Goal: Register for event/course

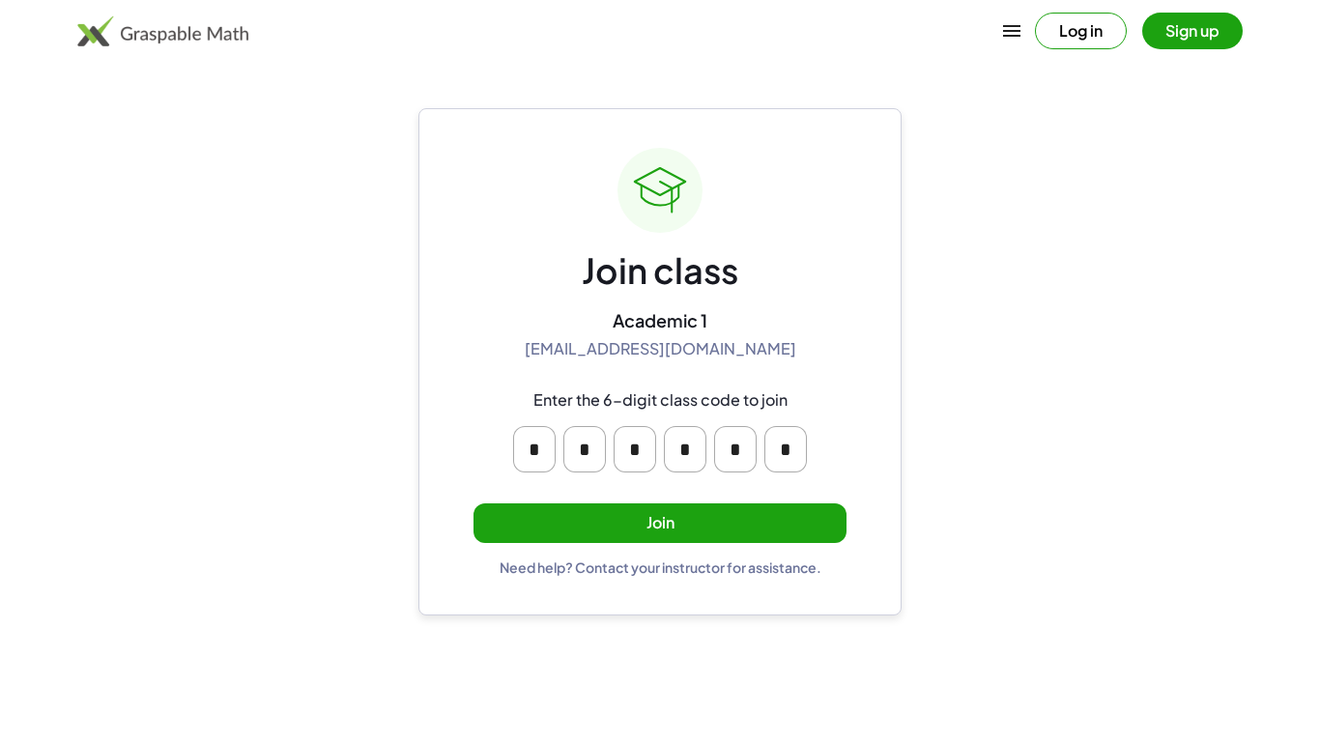
drag, startPoint x: 523, startPoint y: 473, endPoint x: 547, endPoint y: 450, distance: 32.8
click at [524, 472] on div "* * * * * *" at bounding box center [659, 449] width 309 height 62
click at [558, 441] on div "* * * * * *" at bounding box center [659, 449] width 309 height 62
click at [721, 518] on button "Join" at bounding box center [660, 523] width 373 height 40
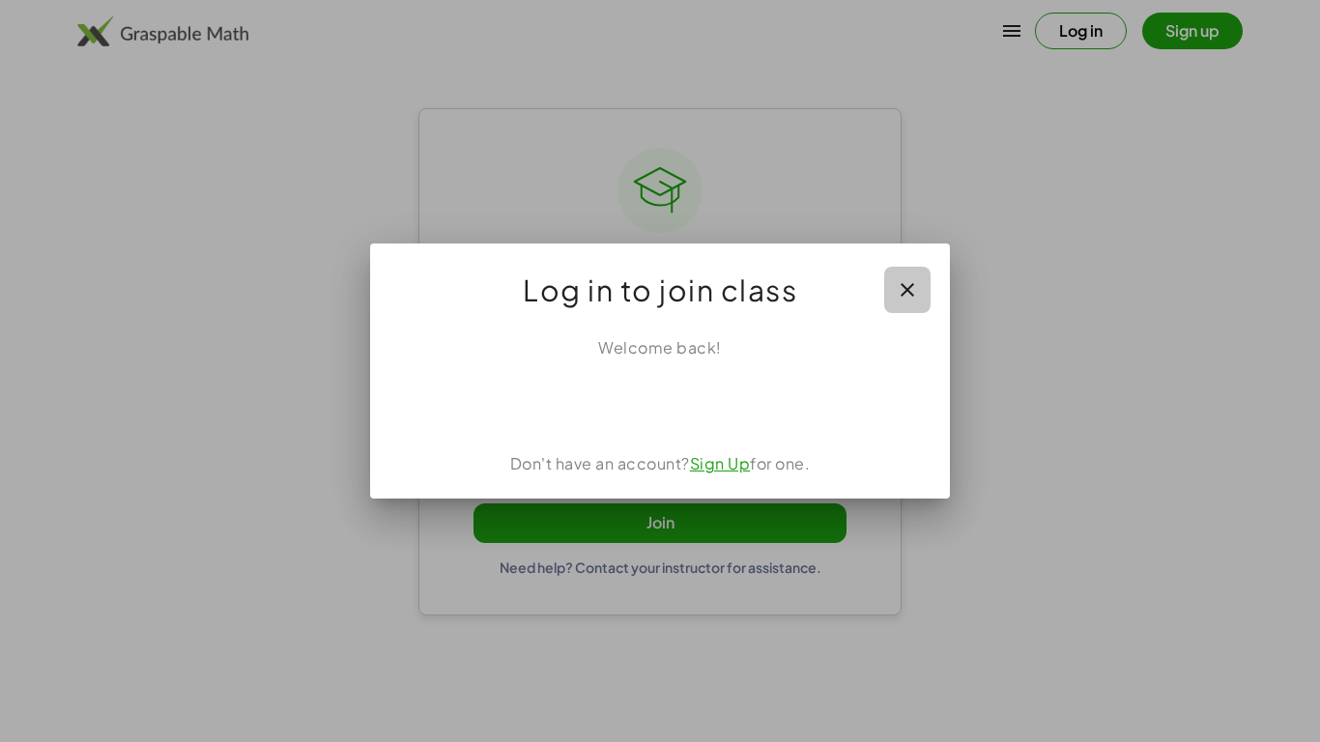
click at [893, 277] on button "button" at bounding box center [907, 290] width 46 height 46
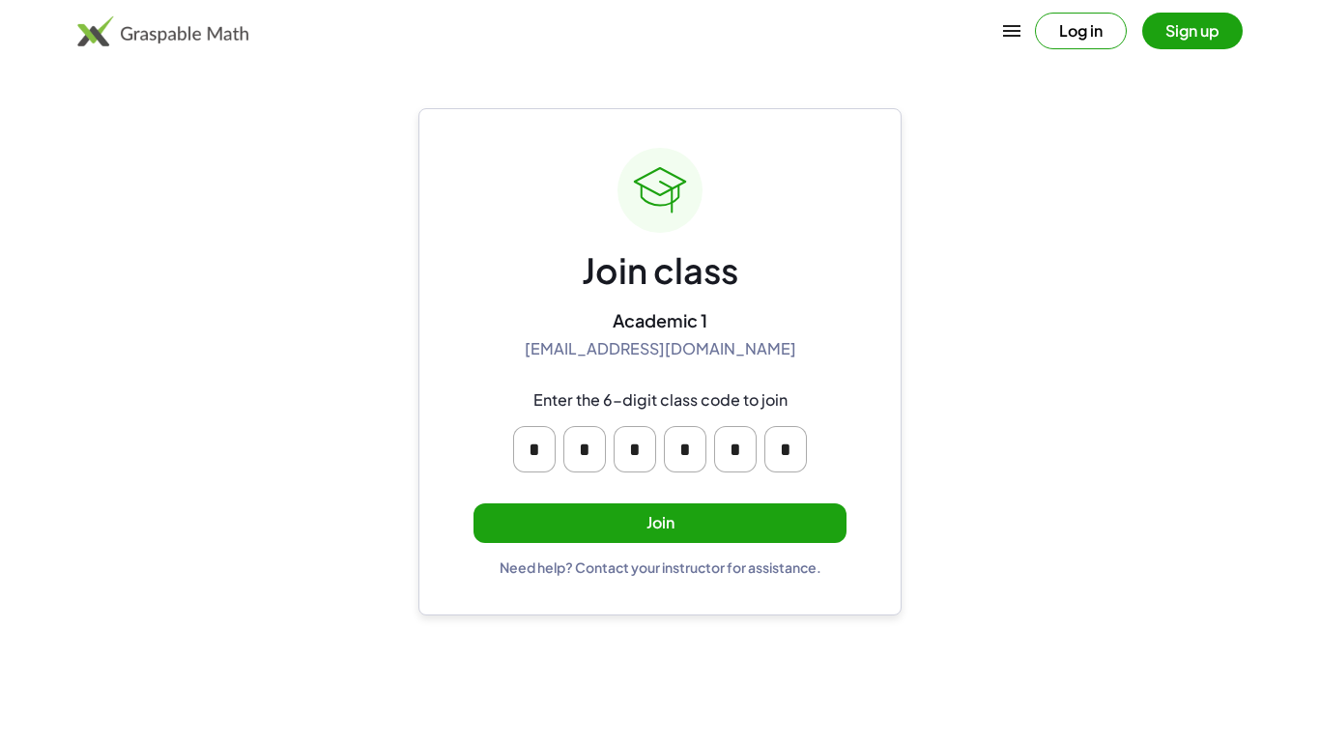
click at [754, 509] on button "Join" at bounding box center [660, 523] width 373 height 40
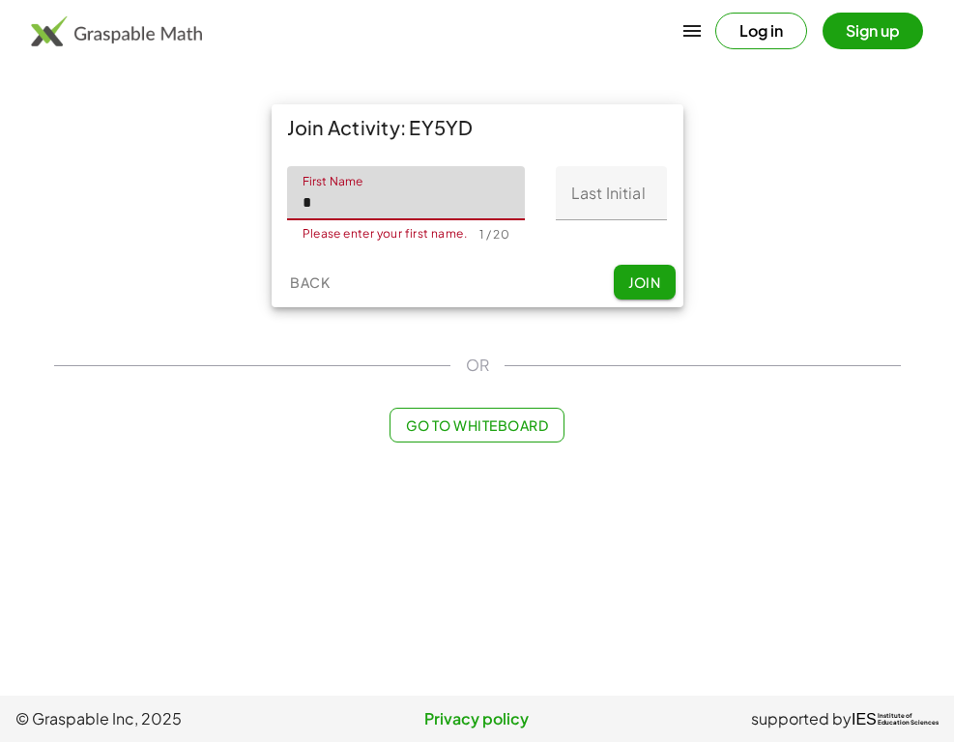
click at [417, 205] on input "*" at bounding box center [406, 193] width 239 height 54
type input "*****"
click at [617, 205] on input "Last Initial" at bounding box center [611, 193] width 111 height 54
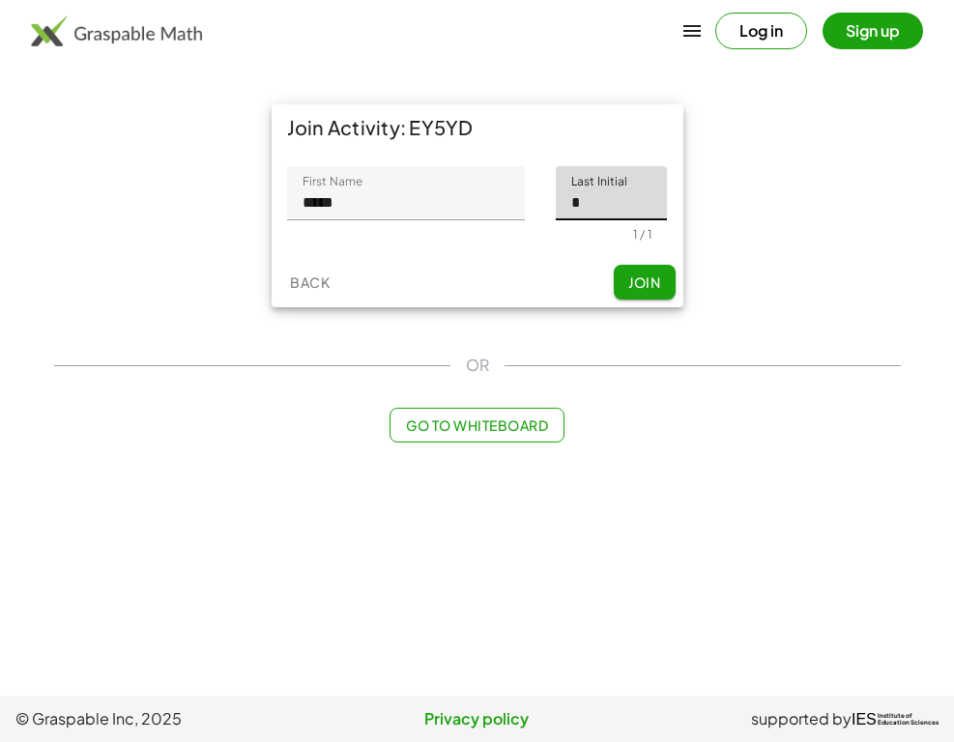
type input "*"
click at [638, 283] on span "Join" at bounding box center [644, 281] width 32 height 17
